Goal: Information Seeking & Learning: Learn about a topic

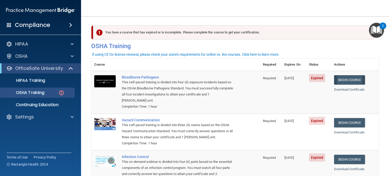
click at [355, 77] on link "Begin Course" at bounding box center [349, 79] width 31 height 9
click at [347, 125] on link "Begin Course" at bounding box center [349, 122] width 31 height 9
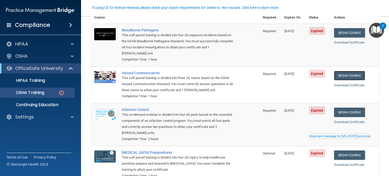
scroll to position [48, 0]
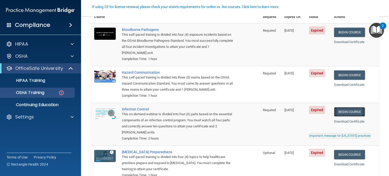
click at [343, 113] on link "Begin Course" at bounding box center [349, 111] width 31 height 9
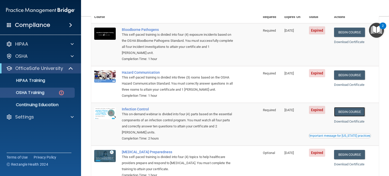
scroll to position [81, 0]
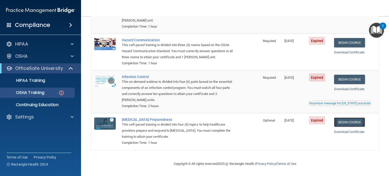
click at [345, 126] on link "Begin Course" at bounding box center [349, 121] width 31 height 9
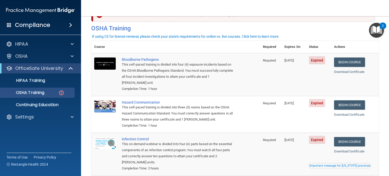
scroll to position [18, 0]
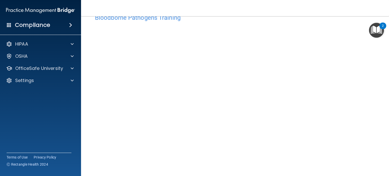
scroll to position [15, 0]
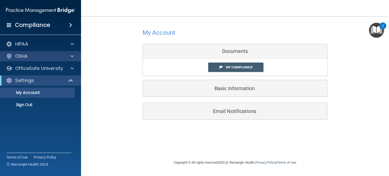
click at [39, 52] on div "OSHA" at bounding box center [40, 56] width 81 height 10
click at [39, 56] on div "OSHA" at bounding box center [33, 56] width 63 height 6
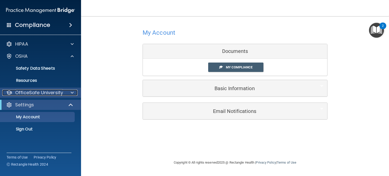
click at [46, 93] on p "OfficeSafe University" at bounding box center [39, 93] width 48 height 6
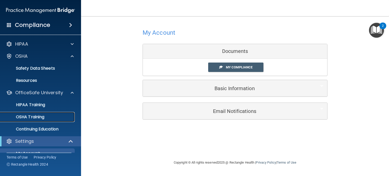
click at [37, 115] on p "OSHA Training" at bounding box center [23, 116] width 41 height 5
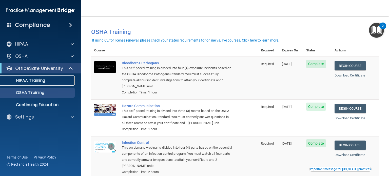
click at [32, 82] on p "HIPAA Training" at bounding box center [24, 80] width 42 height 5
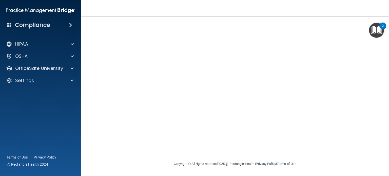
scroll to position [14, 0]
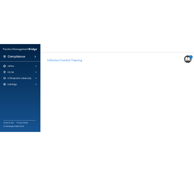
scroll to position [41, 0]
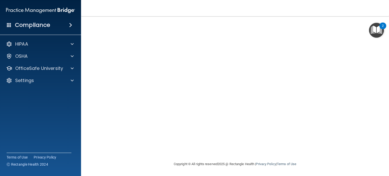
click at [144, 16] on nav "Toggle navigation Yash Trivedi yash.trivedi@fyzical.com Manage My Enterprise Fy…" at bounding box center [235, 8] width 308 height 16
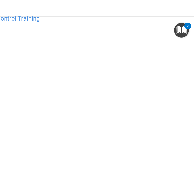
scroll to position [14, 0]
click at [95, 17] on h4 "Infection Control Training" at bounding box center [97, 18] width 253 height 7
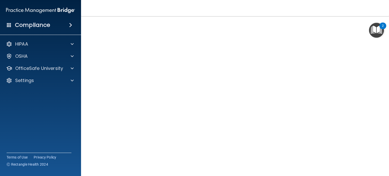
scroll to position [26, 0]
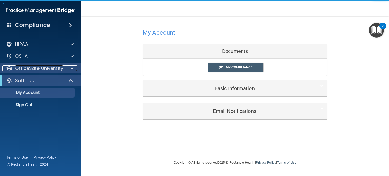
click at [43, 69] on p "OfficeSafe University" at bounding box center [39, 68] width 48 height 6
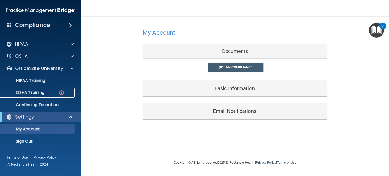
click at [39, 92] on p "OSHA Training" at bounding box center [23, 92] width 41 height 5
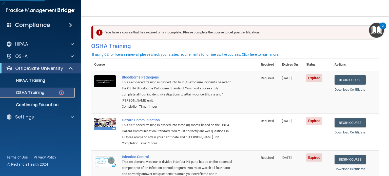
scroll to position [81, 0]
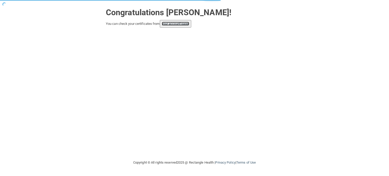
click at [188, 24] on link "your account page!" at bounding box center [176, 24] width 28 height 4
